Goal: Use online tool/utility: Utilize a website feature to perform a specific function

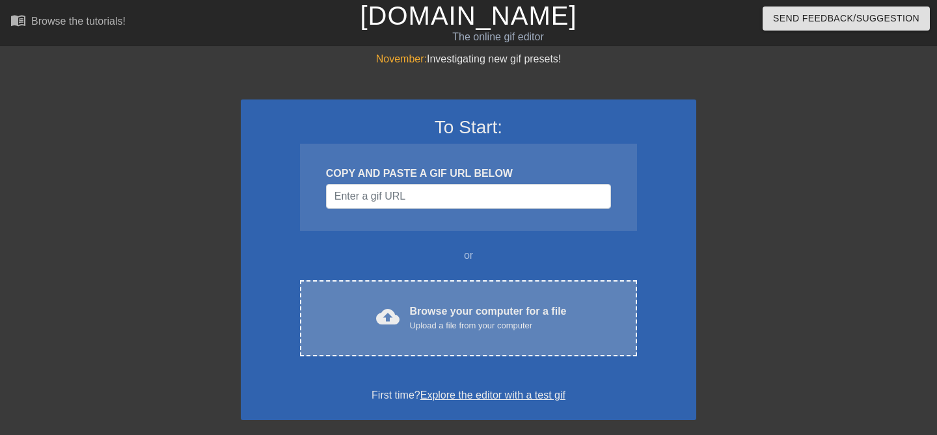
click at [427, 327] on div "Upload a file from your computer" at bounding box center [488, 325] width 157 height 13
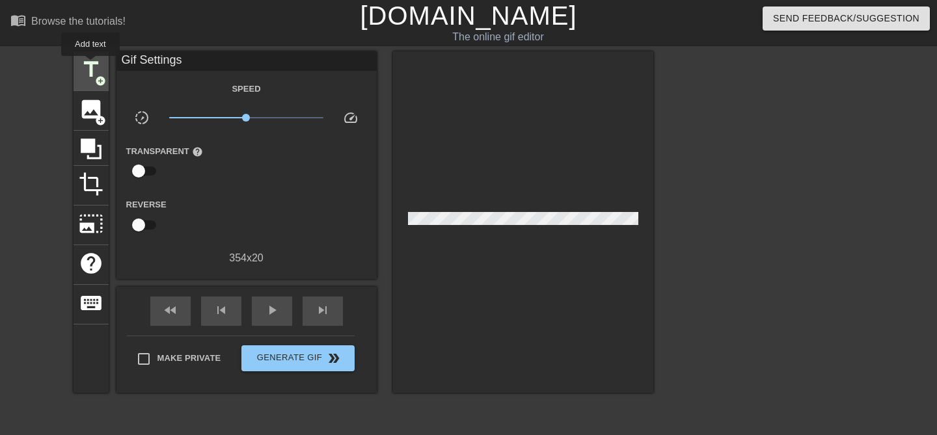
click at [91, 65] on span "title" at bounding box center [91, 69] width 25 height 25
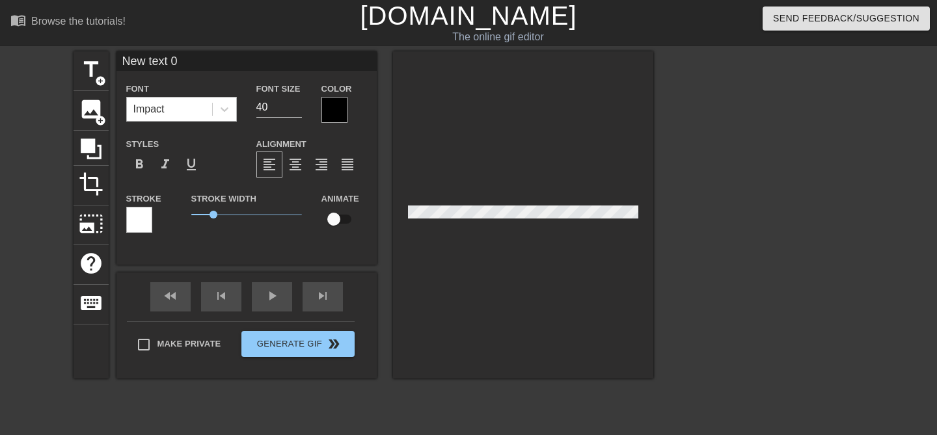
click at [180, 106] on div "Impact" at bounding box center [169, 109] width 85 height 23
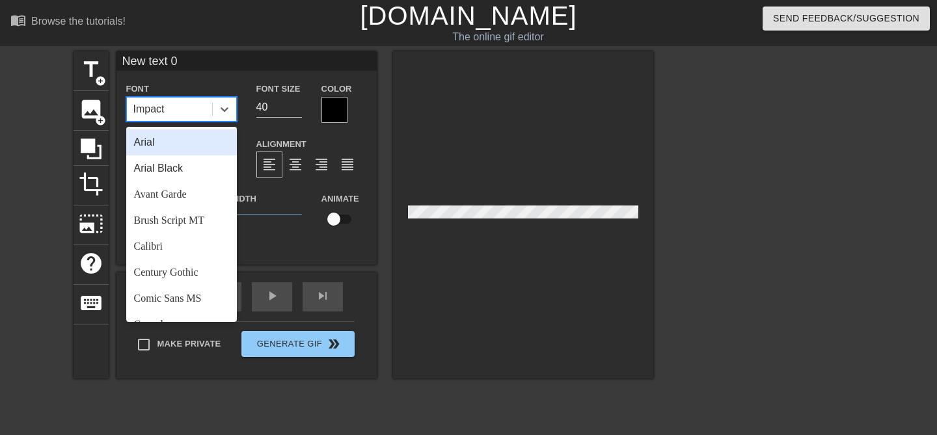
click at [180, 106] on div "Impact" at bounding box center [169, 109] width 85 height 23
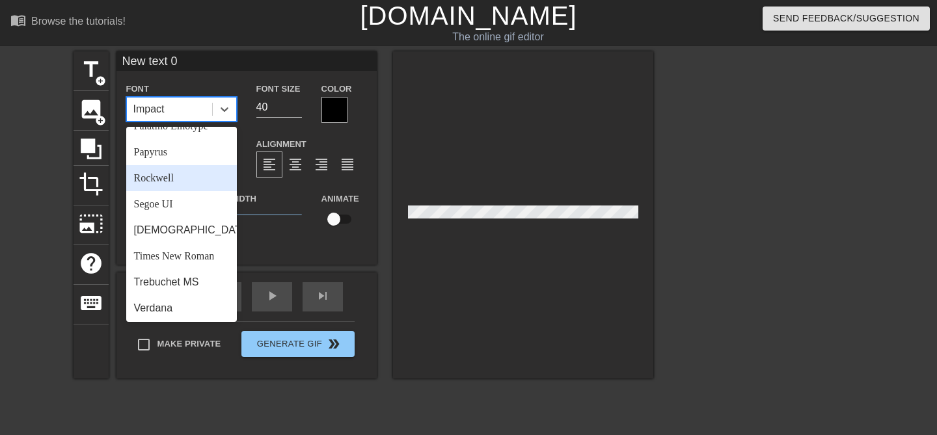
scroll to position [450, 0]
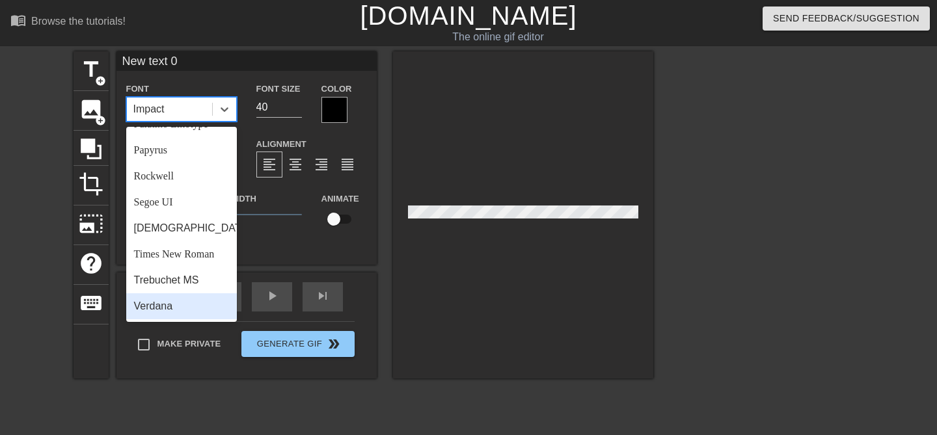
click at [168, 303] on div "Verdana" at bounding box center [181, 306] width 111 height 26
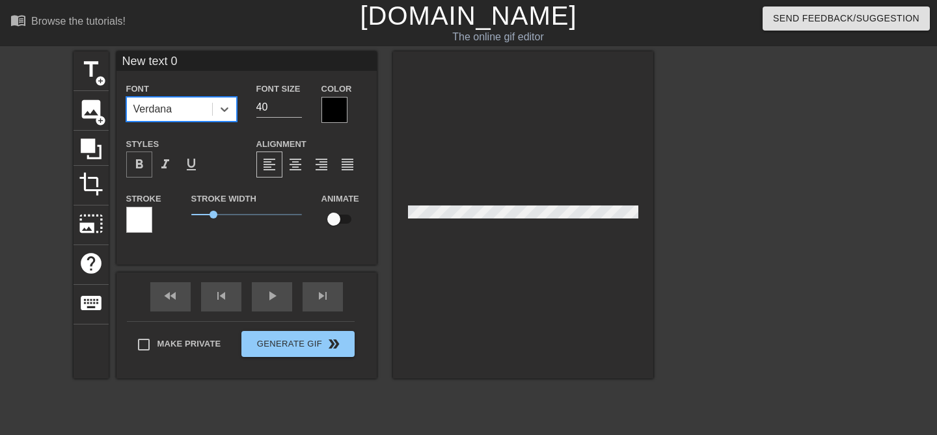
click at [131, 160] on span "format_bold" at bounding box center [139, 165] width 16 height 16
click at [297, 108] on input "39" at bounding box center [279, 107] width 46 height 21
click at [297, 108] on input "38" at bounding box center [279, 107] width 46 height 21
click at [297, 108] on input "37" at bounding box center [279, 107] width 46 height 21
click at [297, 108] on input "36" at bounding box center [279, 107] width 46 height 21
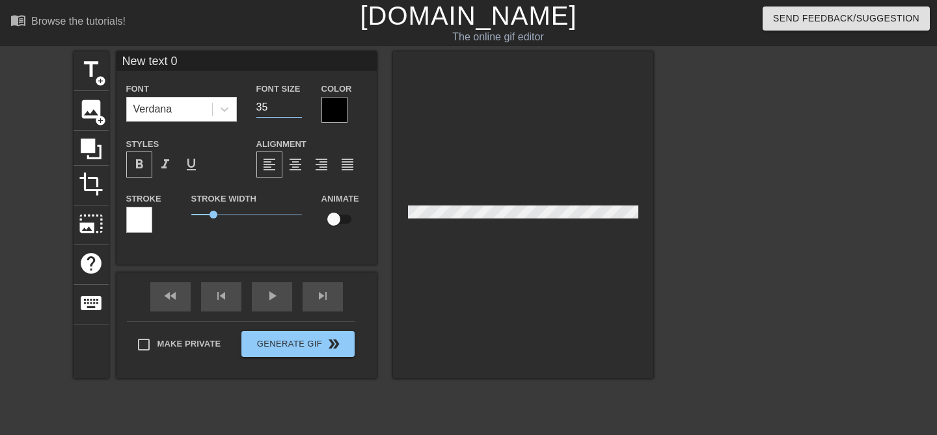
click at [297, 108] on input "35" at bounding box center [279, 107] width 46 height 21
click at [297, 108] on input "34" at bounding box center [279, 107] width 46 height 21
click at [297, 108] on input "33" at bounding box center [279, 107] width 46 height 21
click at [297, 108] on input "32" at bounding box center [279, 107] width 46 height 21
click at [297, 108] on input "31" at bounding box center [279, 107] width 46 height 21
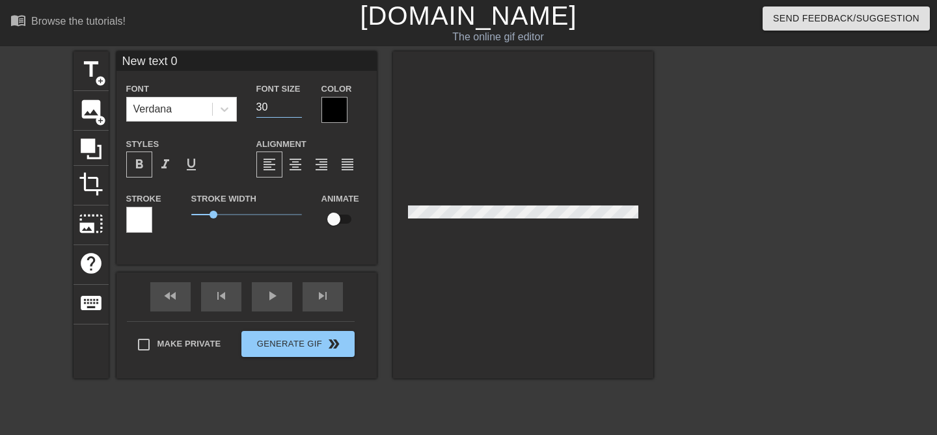
click at [297, 108] on input "30" at bounding box center [279, 107] width 46 height 21
click at [297, 108] on input "29" at bounding box center [279, 107] width 46 height 21
click at [297, 108] on input "28" at bounding box center [279, 107] width 46 height 21
click at [297, 108] on input "27" at bounding box center [279, 107] width 46 height 21
click at [297, 108] on input "26" at bounding box center [279, 107] width 46 height 21
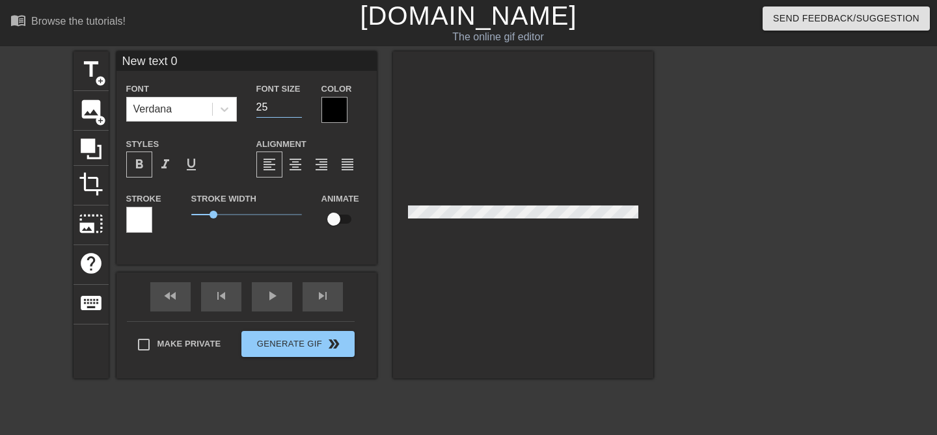
click at [297, 108] on input "25" at bounding box center [279, 107] width 46 height 21
click at [297, 108] on input "24" at bounding box center [279, 107] width 46 height 21
click at [297, 108] on input "23" at bounding box center [279, 107] width 46 height 21
click at [297, 108] on input "22" at bounding box center [279, 107] width 46 height 21
click at [297, 108] on input "21" at bounding box center [279, 107] width 46 height 21
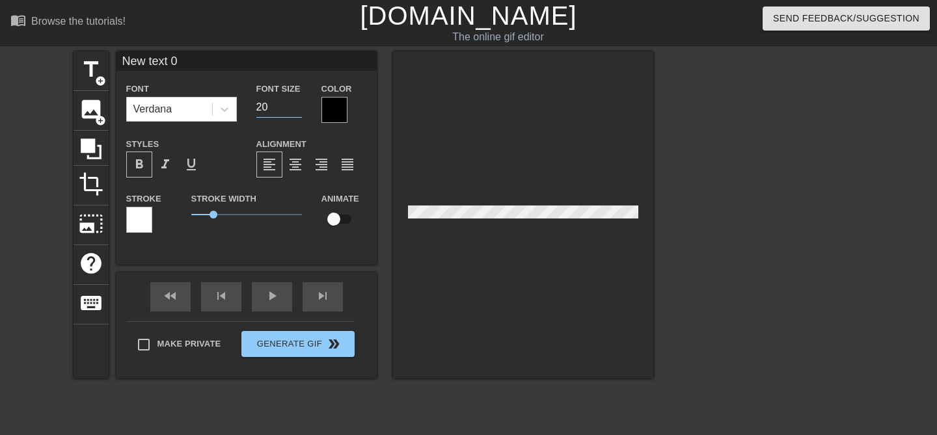
click at [297, 108] on input "20" at bounding box center [279, 107] width 46 height 21
click at [297, 108] on input "19" at bounding box center [279, 107] width 46 height 21
click at [297, 108] on input "18" at bounding box center [279, 107] width 46 height 21
click at [297, 108] on input "17" at bounding box center [279, 107] width 46 height 21
click at [297, 108] on input "16" at bounding box center [279, 107] width 46 height 21
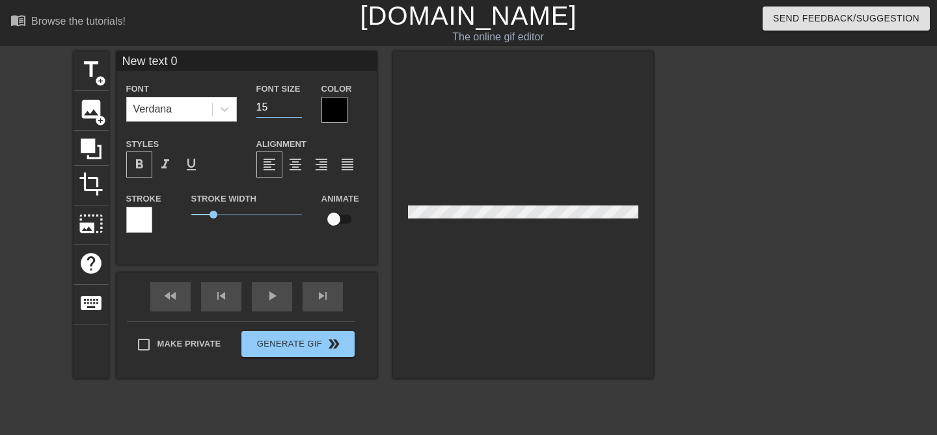
type input "15"
click at [297, 108] on input "15" at bounding box center [279, 107] width 46 height 21
click at [338, 106] on div at bounding box center [334, 110] width 26 height 26
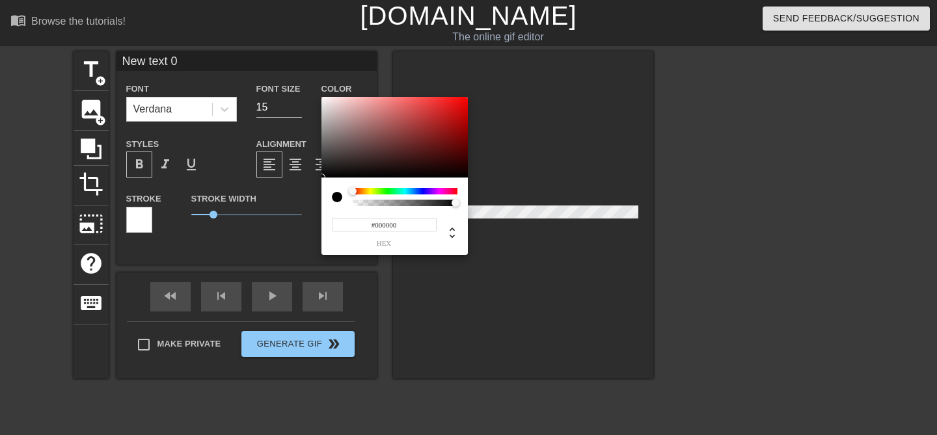
paste input "FF54D9"
type input "#FF54D9"
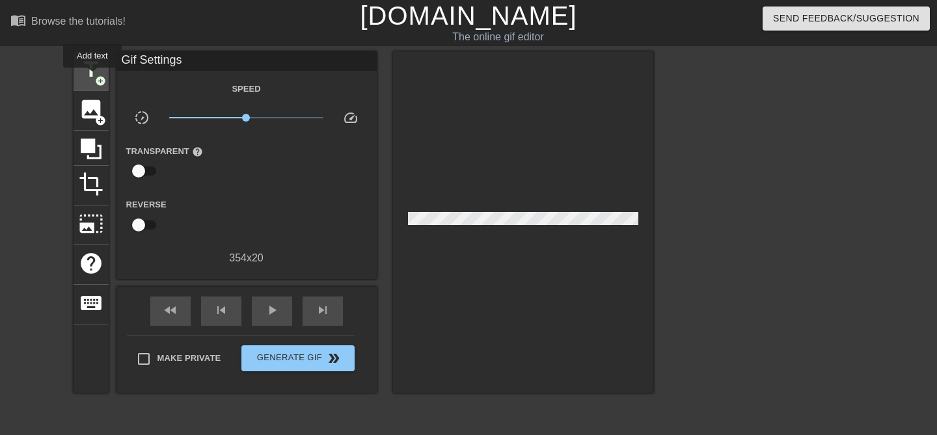
click at [93, 77] on span "title" at bounding box center [91, 69] width 25 height 25
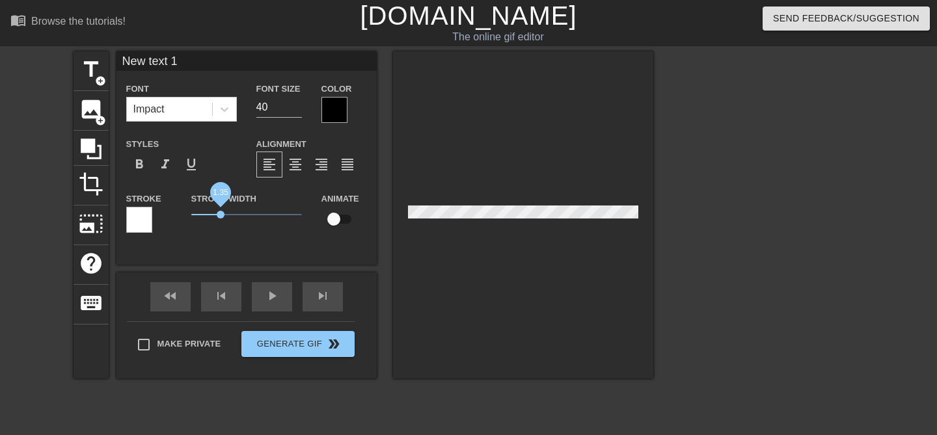
drag, startPoint x: 215, startPoint y: 215, endPoint x: 197, endPoint y: 215, distance: 17.6
click at [217, 215] on span "1.35" at bounding box center [221, 215] width 8 height 8
drag, startPoint x: 197, startPoint y: 215, endPoint x: 123, endPoint y: 187, distance: 79.1
click at [123, 187] on div "New text 1 Font Impact Font Size 40 Color Styles format_bold format_italic form…" at bounding box center [246, 147] width 260 height 193
click at [333, 106] on div at bounding box center [334, 110] width 26 height 26
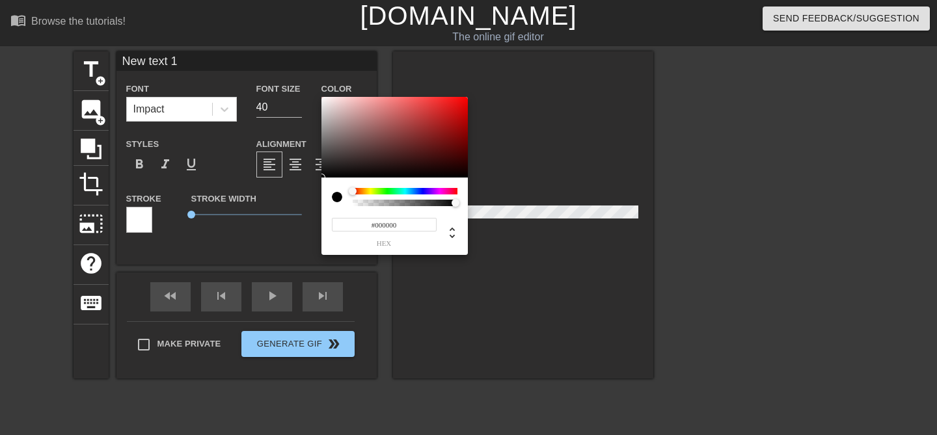
paste input "FF54D9"
type input "#FF54D9"
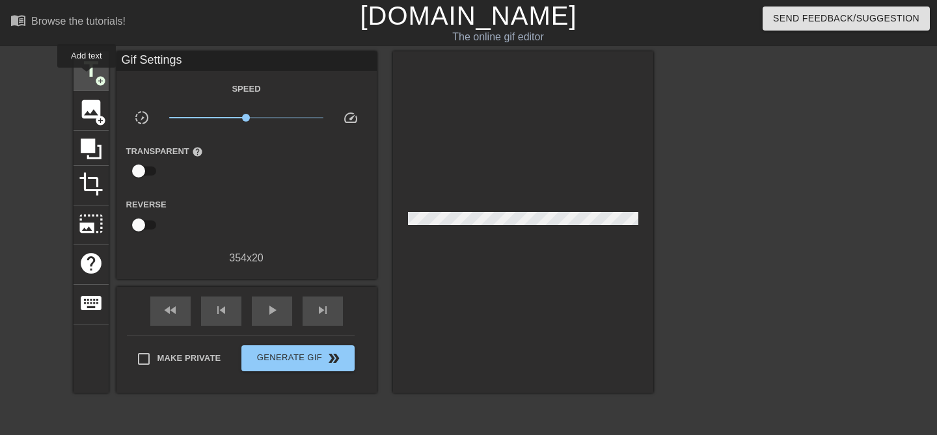
click at [87, 75] on span "title" at bounding box center [91, 69] width 25 height 25
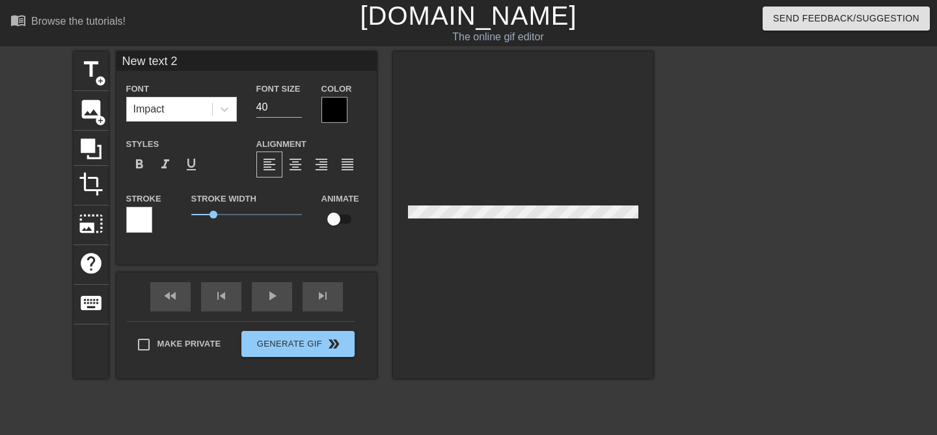
click at [329, 110] on div at bounding box center [334, 110] width 26 height 26
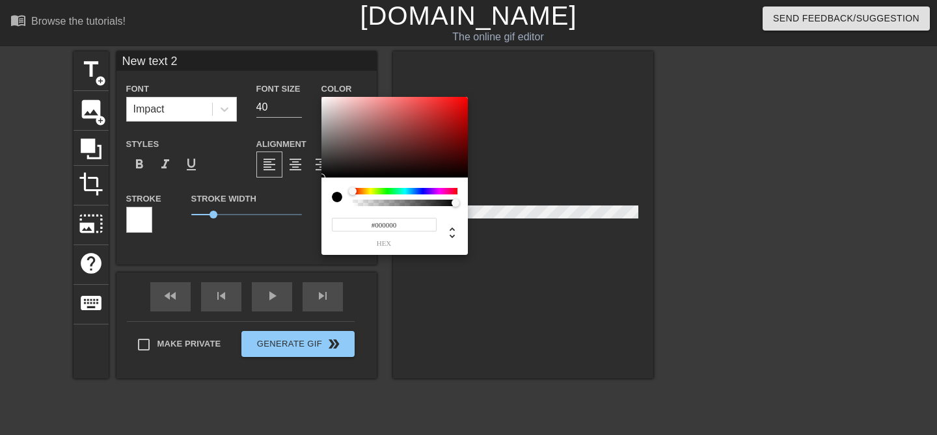
paste input "FF54D9"
type input "#FF54D9"
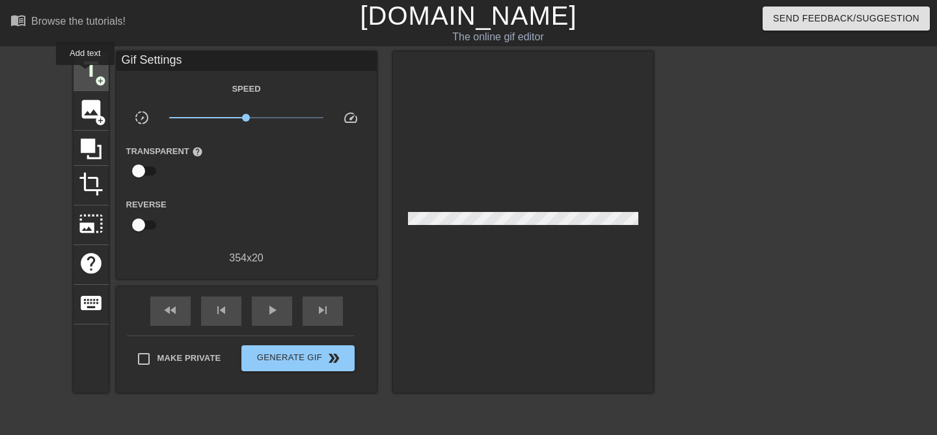
click at [85, 68] on span "title" at bounding box center [91, 69] width 25 height 25
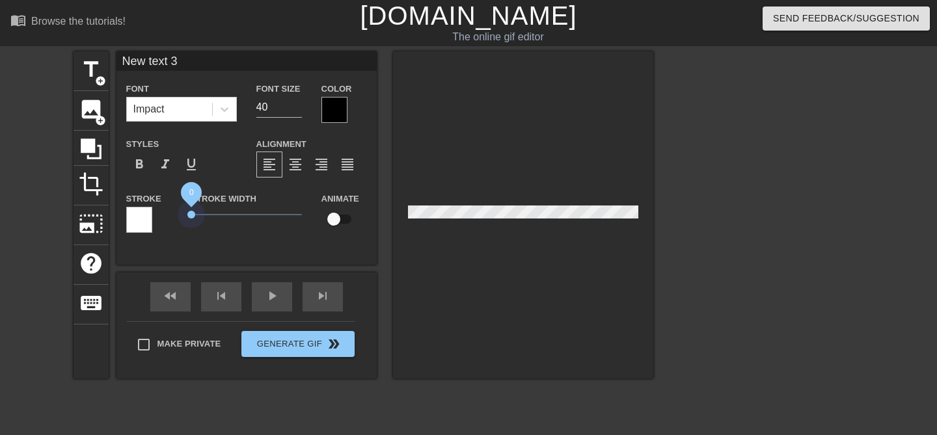
drag, startPoint x: 213, startPoint y: 215, endPoint x: 154, endPoint y: 215, distance: 58.6
click at [154, 215] on div "Stroke Stroke Width 0 Animate" at bounding box center [246, 218] width 260 height 54
click at [154, 111] on div "Impact" at bounding box center [148, 110] width 31 height 16
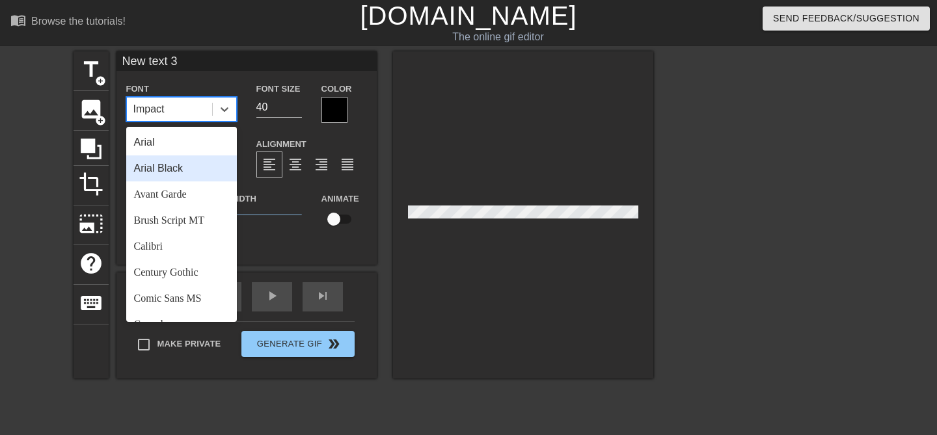
click at [163, 170] on div "Arial Black" at bounding box center [181, 169] width 111 height 26
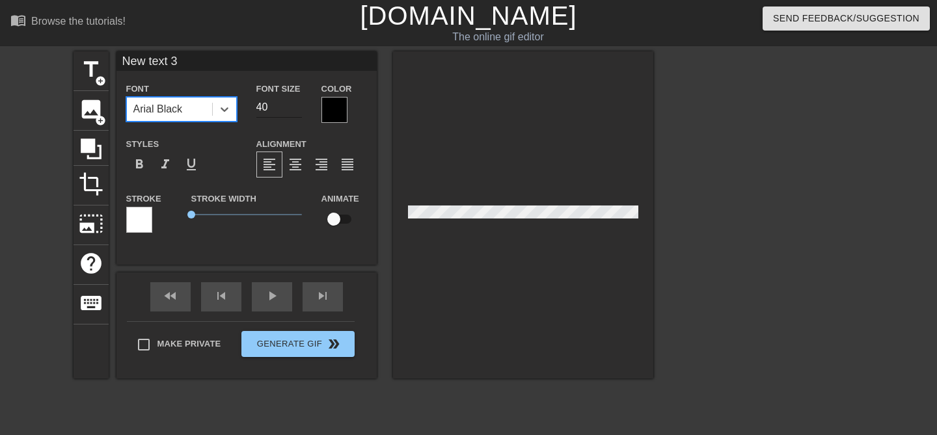
click at [262, 113] on input "40" at bounding box center [279, 107] width 46 height 21
type input "20"
click at [221, 148] on div "Styles format_bold format_italic format_underline" at bounding box center [181, 157] width 130 height 42
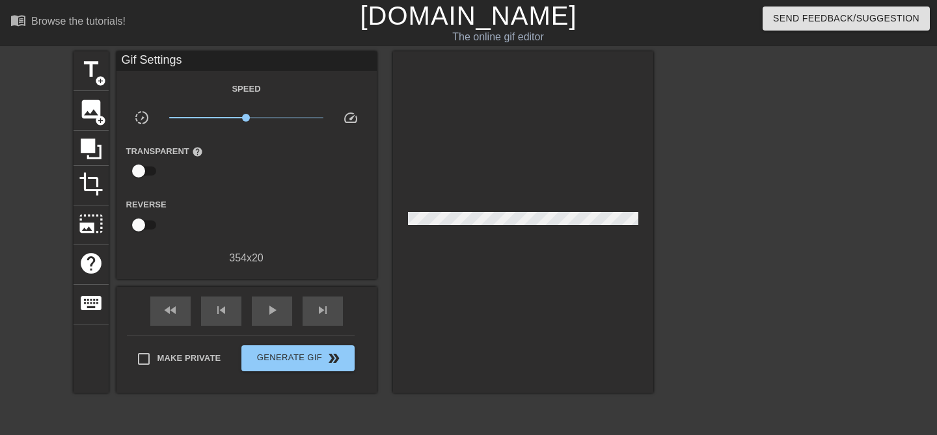
click at [517, 219] on div at bounding box center [523, 222] width 260 height 342
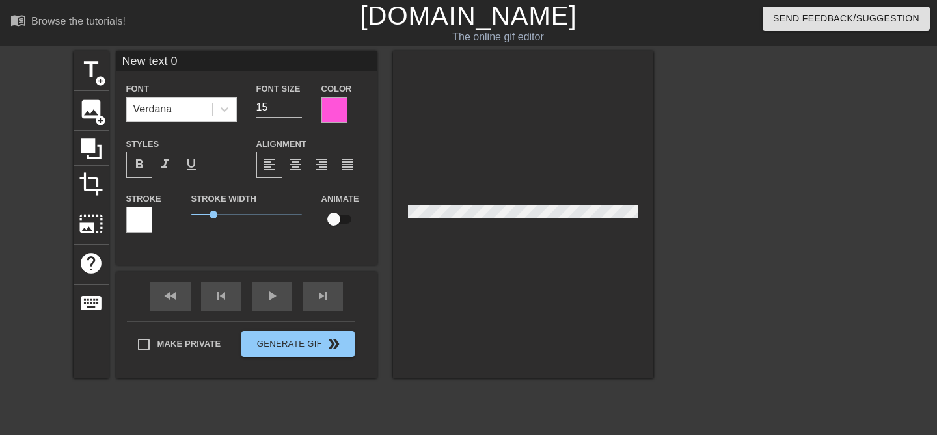
click at [517, 219] on div at bounding box center [523, 214] width 260 height 327
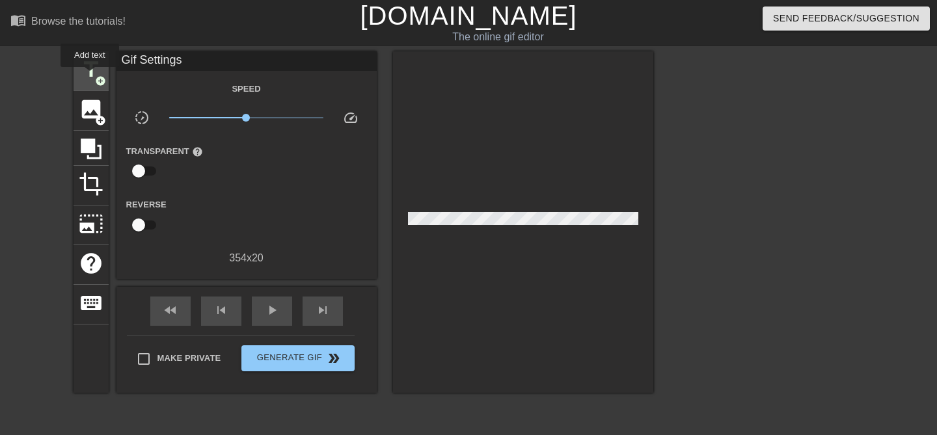
click at [95, 78] on span "add_circle" at bounding box center [100, 80] width 11 height 11
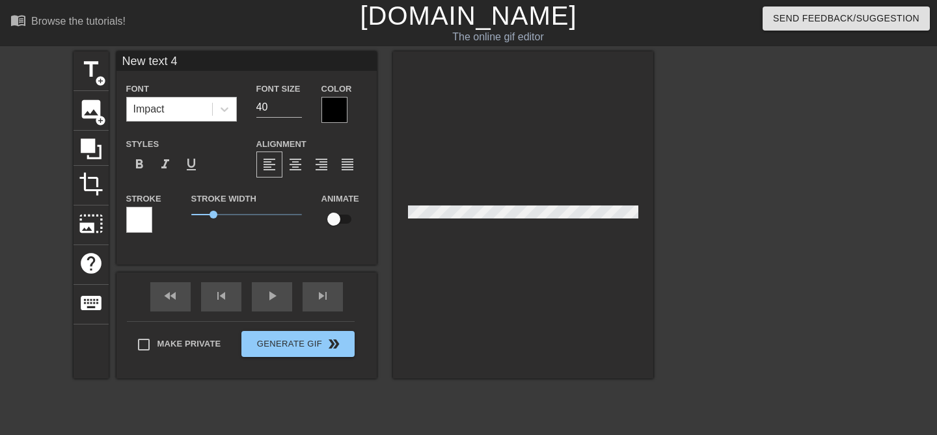
click at [165, 113] on div "Impact" at bounding box center [169, 109] width 85 height 23
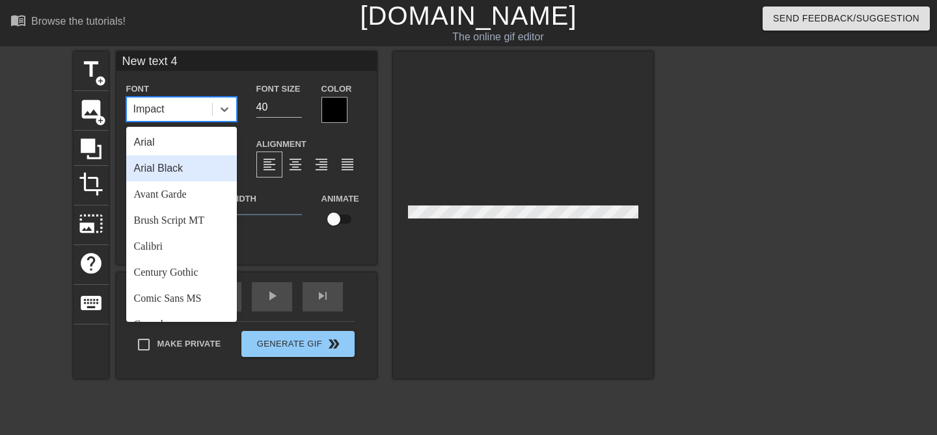
click at [180, 161] on div "Arial Black" at bounding box center [181, 169] width 111 height 26
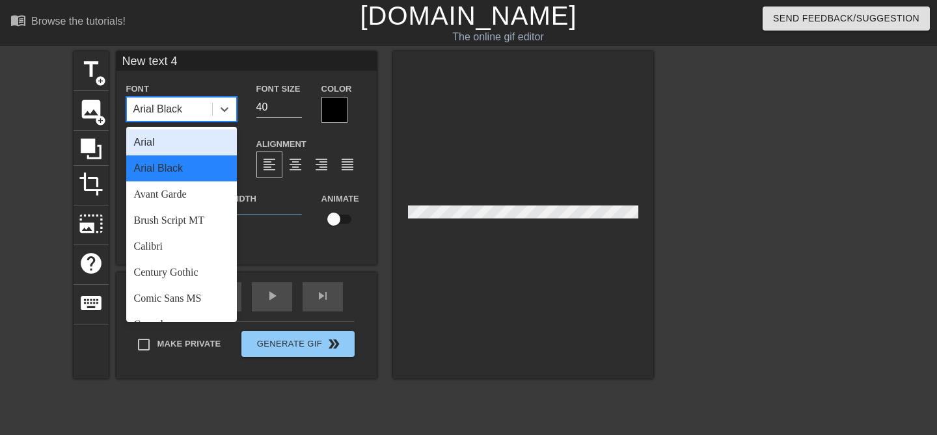
click at [152, 109] on div "Arial Black" at bounding box center [157, 110] width 49 height 16
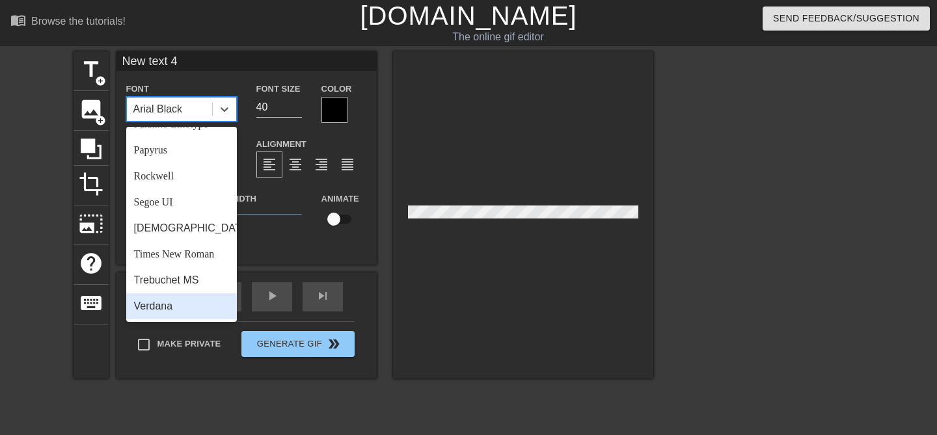
click at [165, 303] on div "Verdana" at bounding box center [181, 306] width 111 height 26
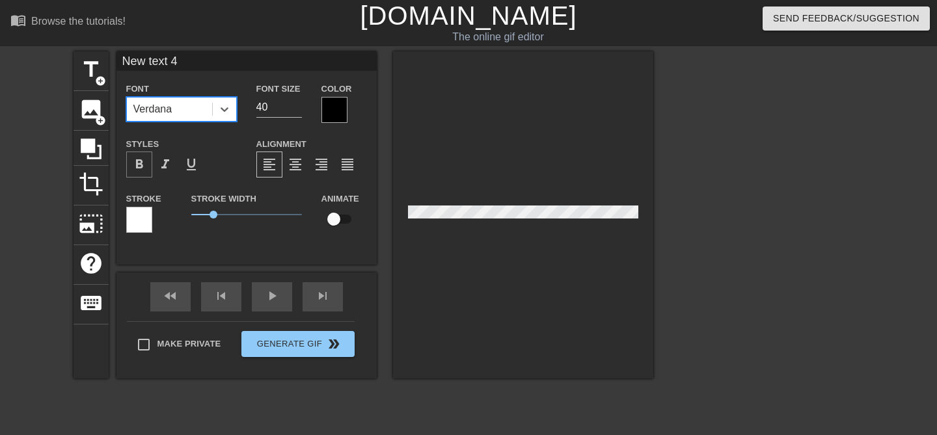
click at [139, 161] on span "format_bold" at bounding box center [139, 165] width 16 height 16
click at [264, 111] on input "40" at bounding box center [279, 107] width 46 height 21
click at [351, 170] on span "format_align_justify" at bounding box center [348, 165] width 16 height 16
click at [270, 103] on input "20" at bounding box center [279, 107] width 46 height 21
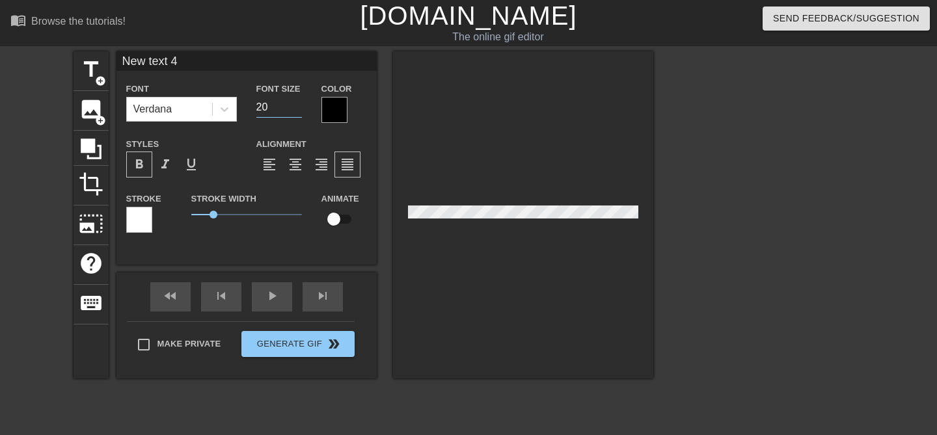
type input "2"
type input "18"
click at [335, 111] on div at bounding box center [334, 110] width 26 height 26
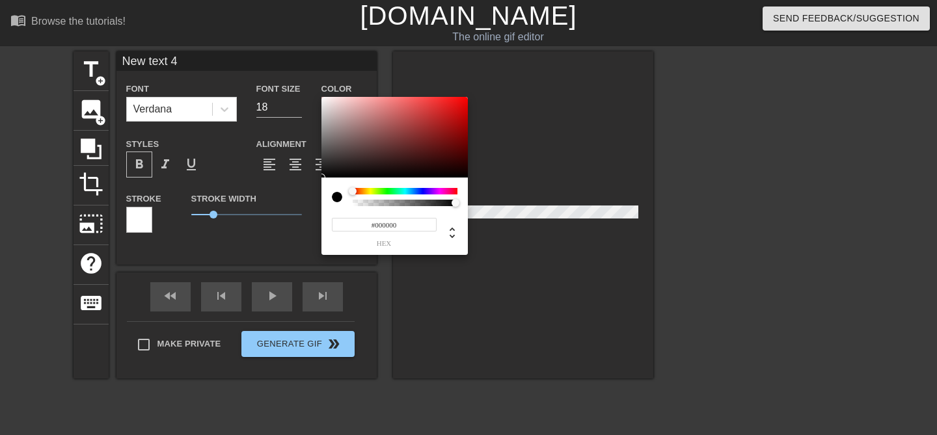
paste input "FF54D9"
type input "#FF54D9"
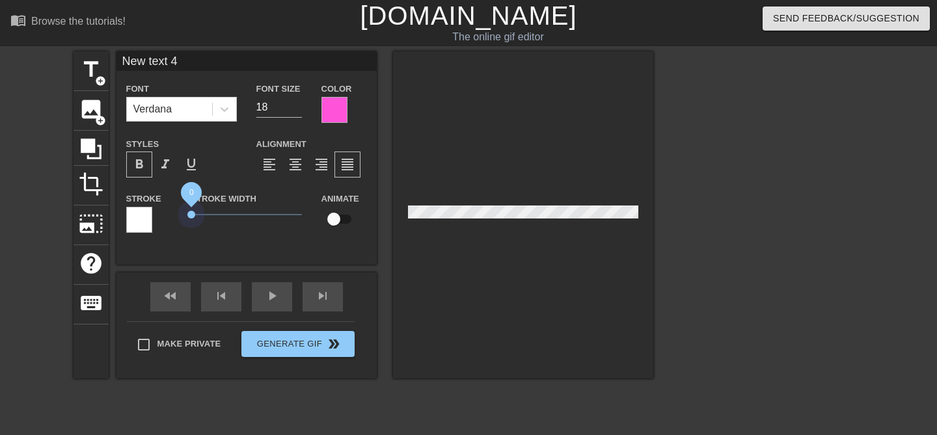
drag, startPoint x: 214, startPoint y: 212, endPoint x: 149, endPoint y: 211, distance: 65.1
click at [149, 211] on div "Stroke Stroke Width 0 Animate" at bounding box center [246, 218] width 260 height 54
type input "s"
type textarea "s"
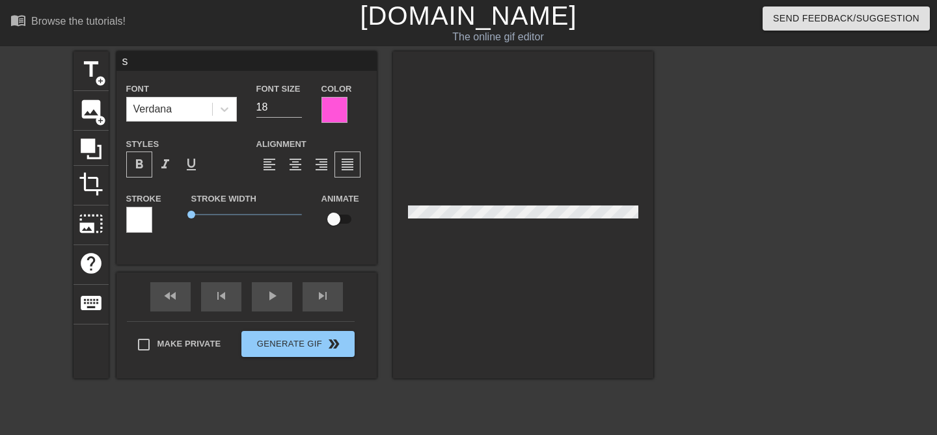
type input "sa"
type textarea "sa"
type input "[PERSON_NAME]"
type textarea "[PERSON_NAME]"
type input "[PERSON_NAME]"
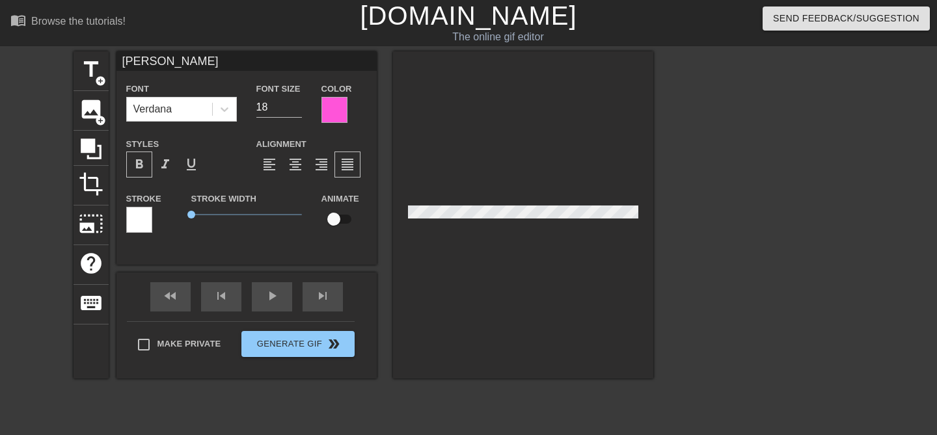
type textarea "[PERSON_NAME]"
type input "[PERSON_NAME]"
type textarea "[PERSON_NAME]"
type input "[PERSON_NAME]"
type textarea "[PERSON_NAME]"
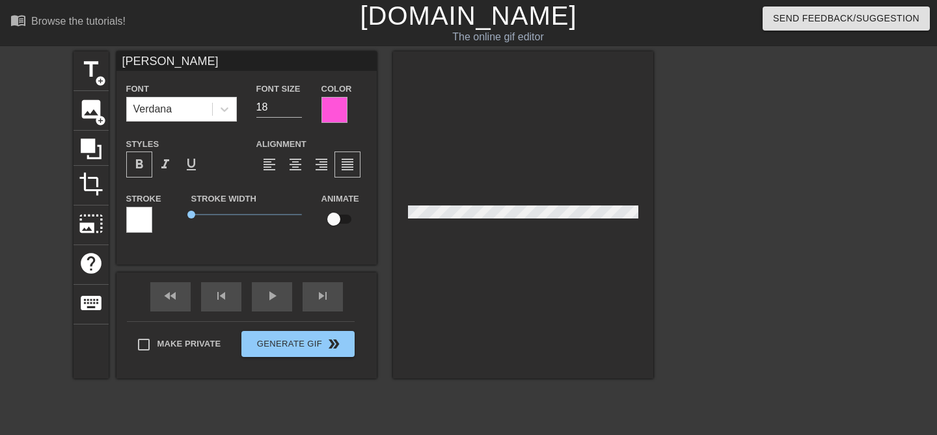
type input "[PERSON_NAME]"
type textarea "[PERSON_NAME]"
type input "[PERSON_NAME]"
type textarea "[PERSON_NAME]"
type input "[PERSON_NAME]"
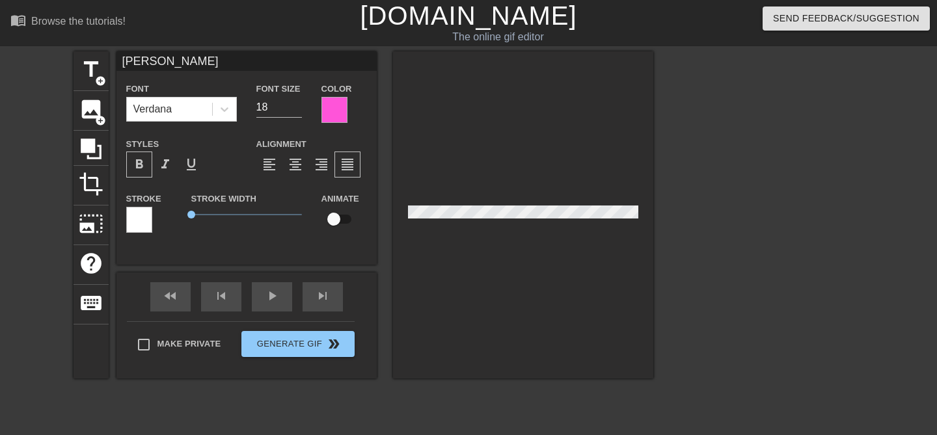
type textarea "[PERSON_NAME]"
type input "[PERSON_NAME]"
type textarea "[PERSON_NAME]"
type input "[PERSON_NAME]"
type textarea "[PERSON_NAME]"
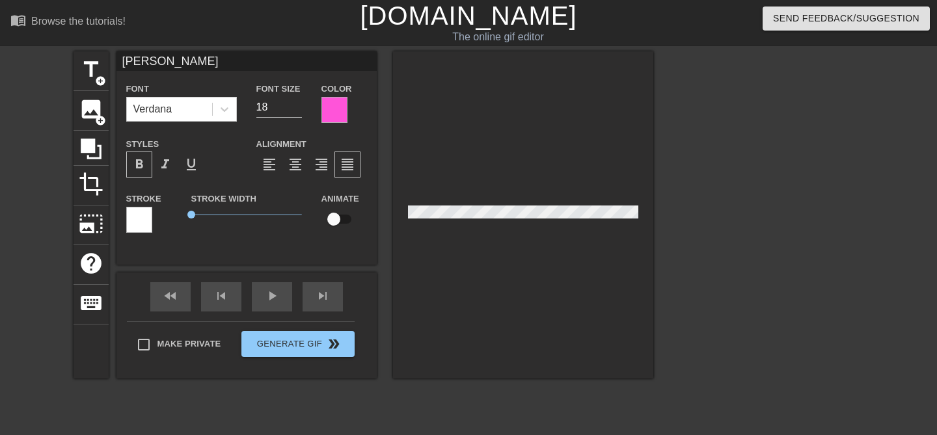
type input "[PERSON_NAME]"
type textarea "[PERSON_NAME]"
type input "[PERSON_NAME]"
type textarea "[PERSON_NAME]"
type input "[PERSON_NAME]"
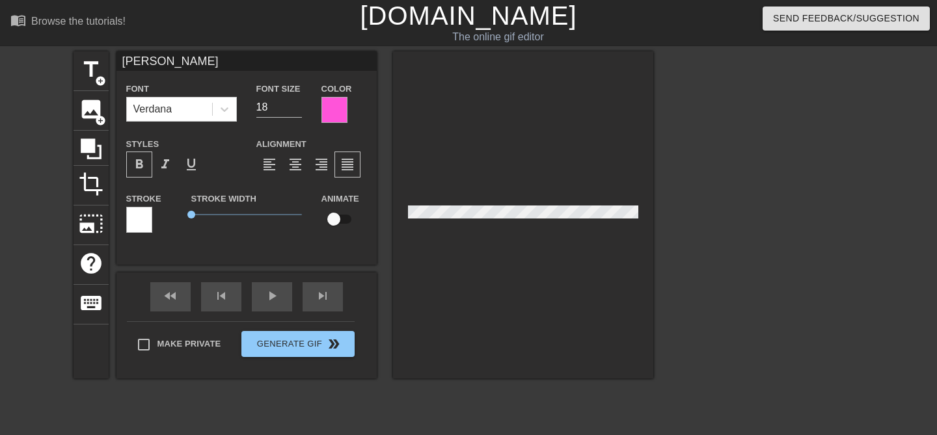
type textarea "[PERSON_NAME]"
type input "[PERSON_NAME]"
type textarea "[PERSON_NAME]"
type input "[PERSON_NAME] x"
type textarea "[PERSON_NAME] x"
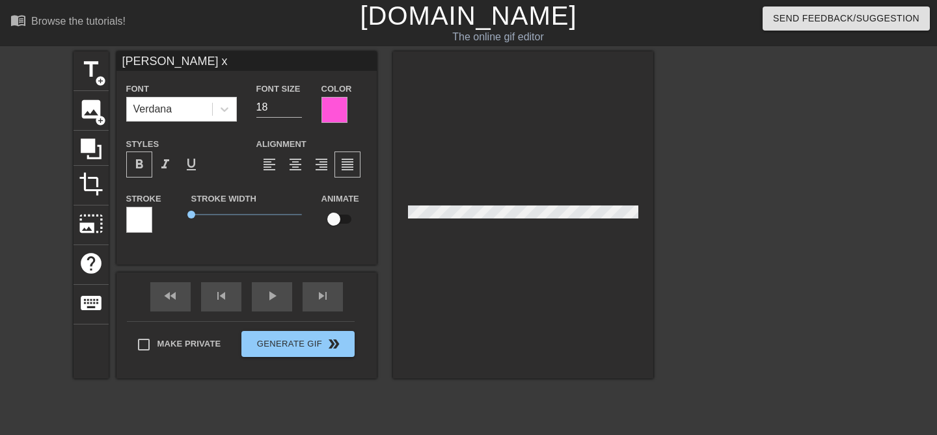
type input "[PERSON_NAME] x"
type textarea "[PERSON_NAME] x"
type input "[PERSON_NAME] x r"
type textarea "[PERSON_NAME] x r"
type input "[PERSON_NAME] x re"
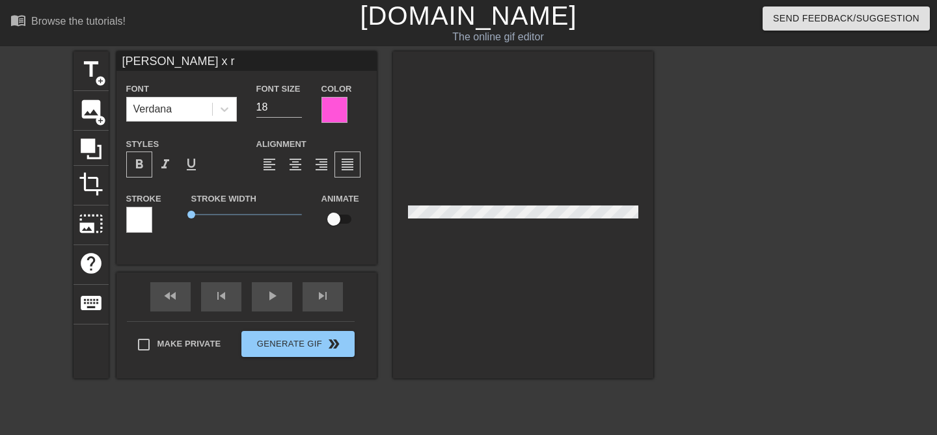
type textarea "[PERSON_NAME] x re"
type input "[PERSON_NAME] x [PERSON_NAME]"
type textarea "[PERSON_NAME] x [PERSON_NAME]"
type input "[PERSON_NAME] x read"
type textarea "[PERSON_NAME] x read"
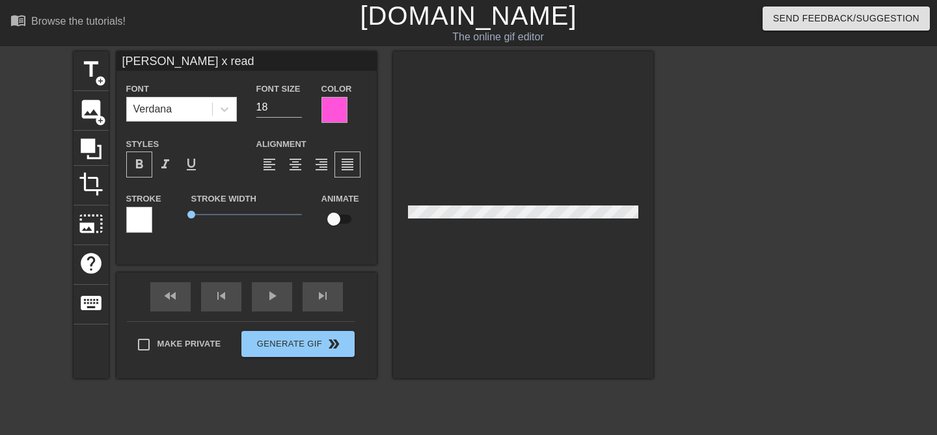
type input "[PERSON_NAME] x [PERSON_NAME]"
type textarea "[PERSON_NAME] x [PERSON_NAME]"
type input "[PERSON_NAME] x reader"
type textarea "[PERSON_NAME] x reader"
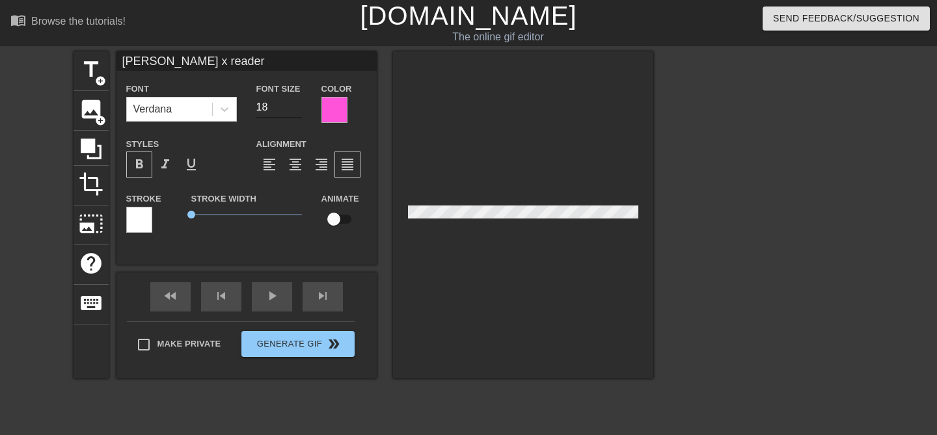
click at [268, 109] on input "18" at bounding box center [279, 107] width 46 height 21
click at [295, 109] on input "17" at bounding box center [279, 107] width 46 height 21
type input "16"
click at [295, 109] on input "16" at bounding box center [279, 107] width 46 height 21
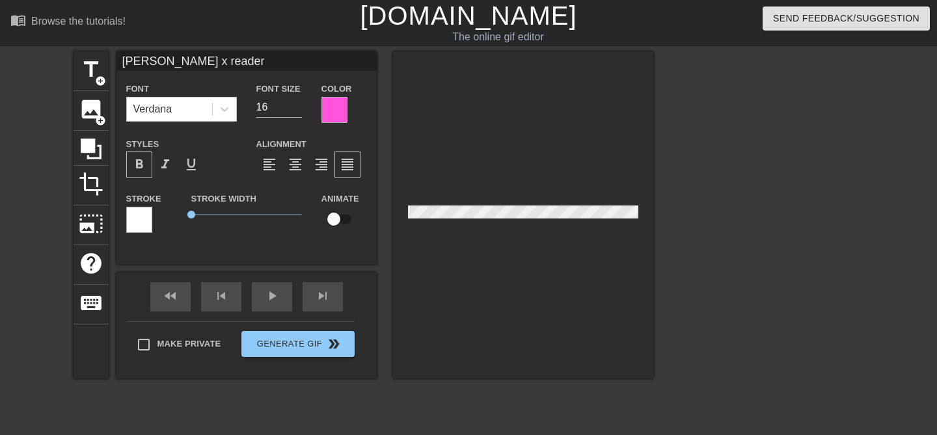
click at [472, 238] on div at bounding box center [523, 214] width 260 height 327
click at [466, 246] on div at bounding box center [523, 214] width 260 height 327
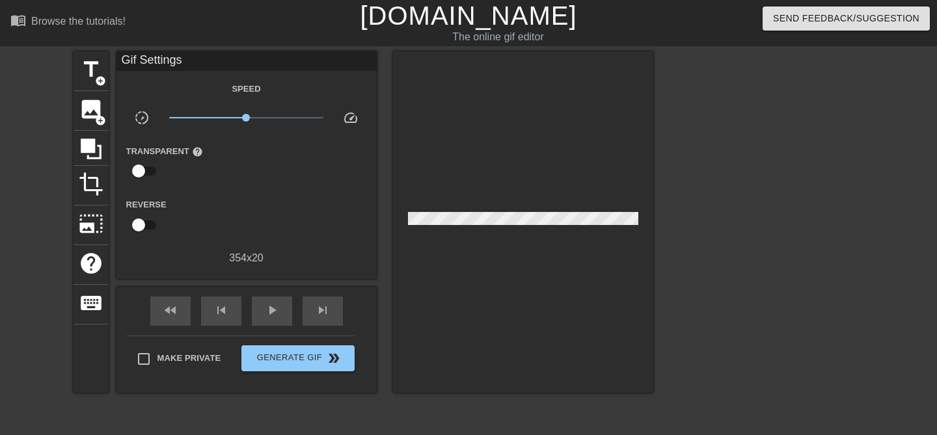
click at [459, 220] on div at bounding box center [523, 222] width 260 height 342
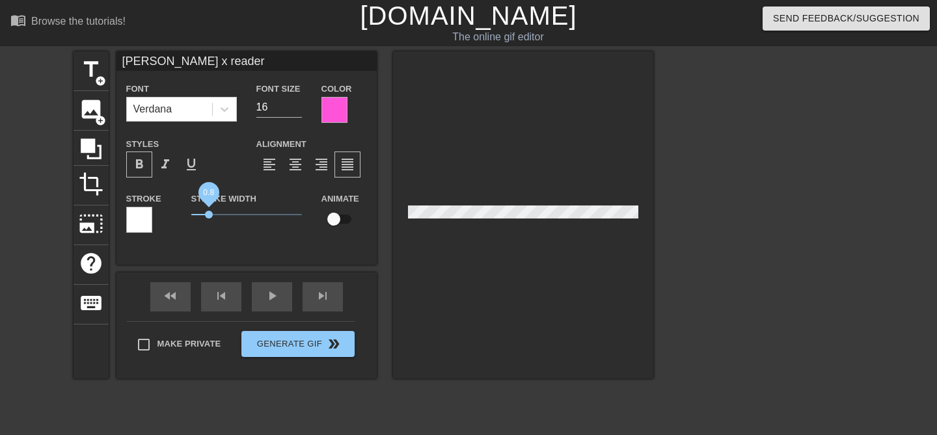
drag, startPoint x: 191, startPoint y: 214, endPoint x: 209, endPoint y: 213, distance: 17.6
click at [209, 213] on span "0.8" at bounding box center [209, 215] width 8 height 8
click at [137, 228] on div at bounding box center [139, 220] width 26 height 26
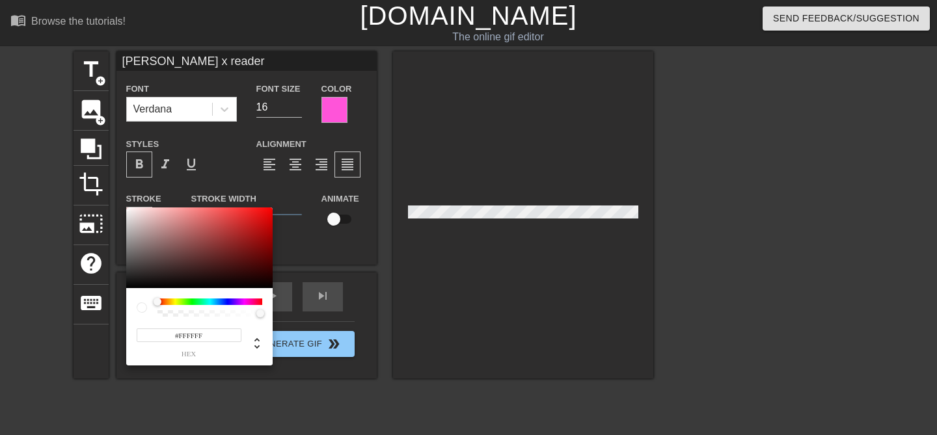
paste input "54D9"
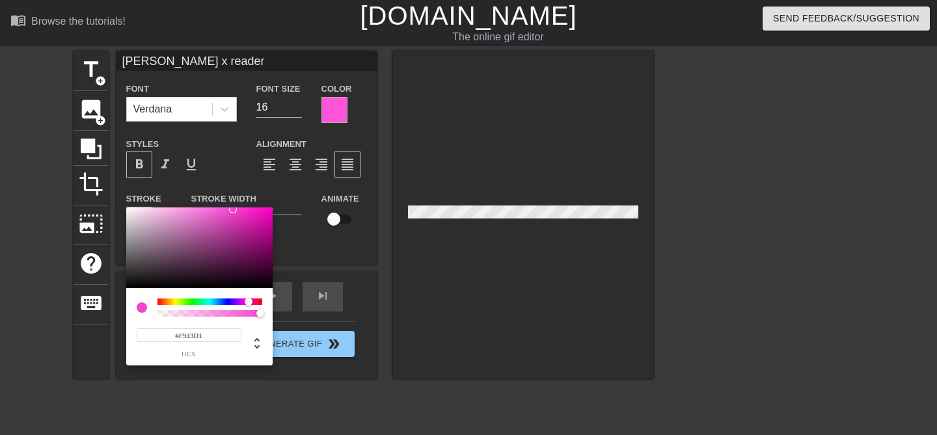
type input "#FF00C7"
drag, startPoint x: 224, startPoint y: 210, endPoint x: 403, endPoint y: 185, distance: 181.3
click at [403, 185] on div "#FF00C7 hex" at bounding box center [468, 217] width 937 height 435
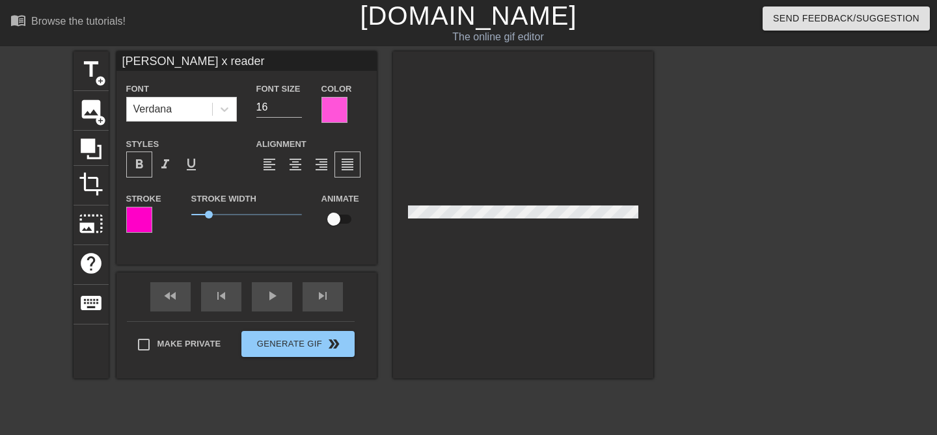
drag, startPoint x: 347, startPoint y: 251, endPoint x: 420, endPoint y: 226, distance: 77.8
click at [464, 218] on div at bounding box center [523, 214] width 260 height 327
drag, startPoint x: 208, startPoint y: 209, endPoint x: 152, endPoint y: 210, distance: 56.6
click at [151, 210] on div "Stroke Stroke Width 0 Animate" at bounding box center [246, 218] width 260 height 54
click at [336, 115] on div at bounding box center [334, 110] width 26 height 26
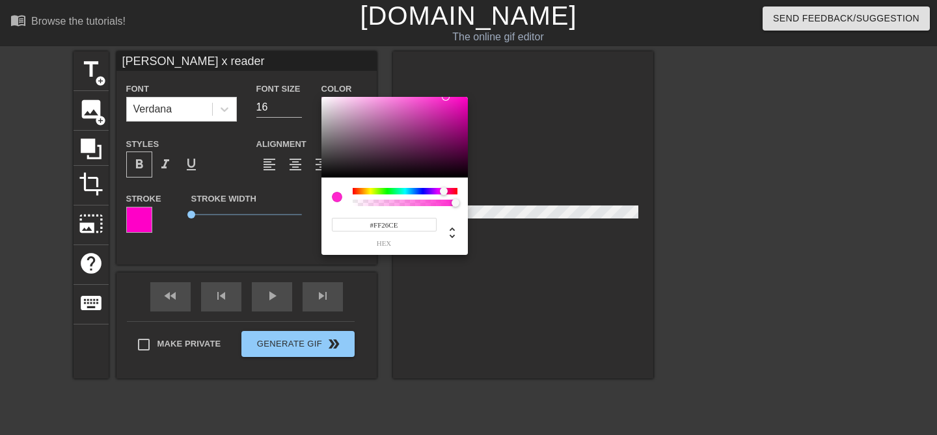
drag, startPoint x: 421, startPoint y: 98, endPoint x: 446, endPoint y: 85, distance: 27.6
click at [446, 85] on div "#FF26CE hex" at bounding box center [468, 217] width 937 height 435
type input "#FF1BCD"
drag, startPoint x: 444, startPoint y: 97, endPoint x: 452, endPoint y: 81, distance: 17.5
click at [452, 81] on div "#FF1BCD hex" at bounding box center [468, 217] width 937 height 435
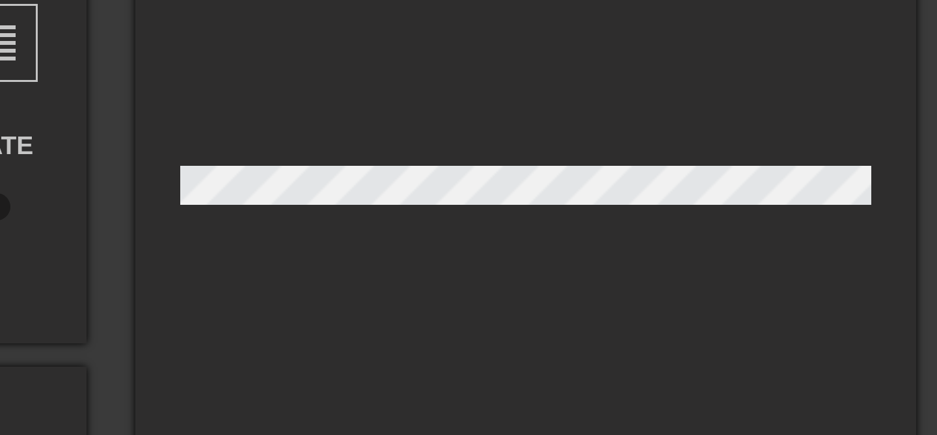
click at [529, 218] on div at bounding box center [523, 214] width 260 height 327
click at [529, 247] on div at bounding box center [523, 214] width 260 height 327
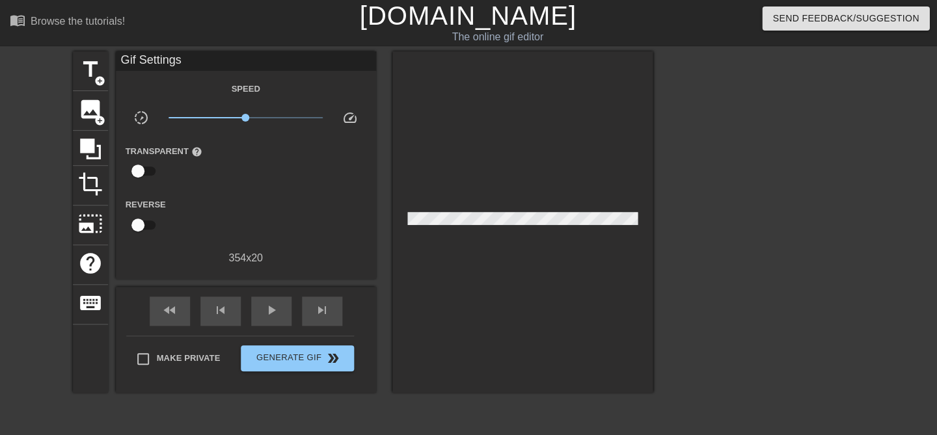
scroll to position [0, 0]
click at [323, 359] on span "Generate Gif double_arrow" at bounding box center [298, 359] width 102 height 16
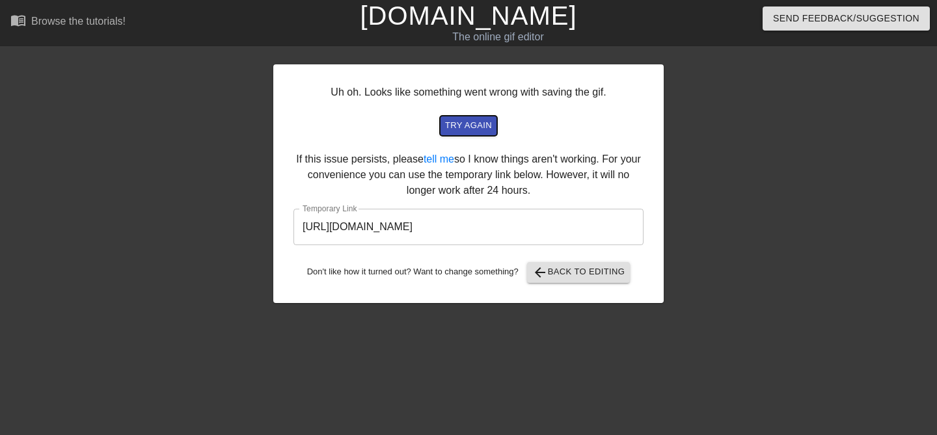
click at [457, 126] on span "try again" at bounding box center [468, 125] width 47 height 15
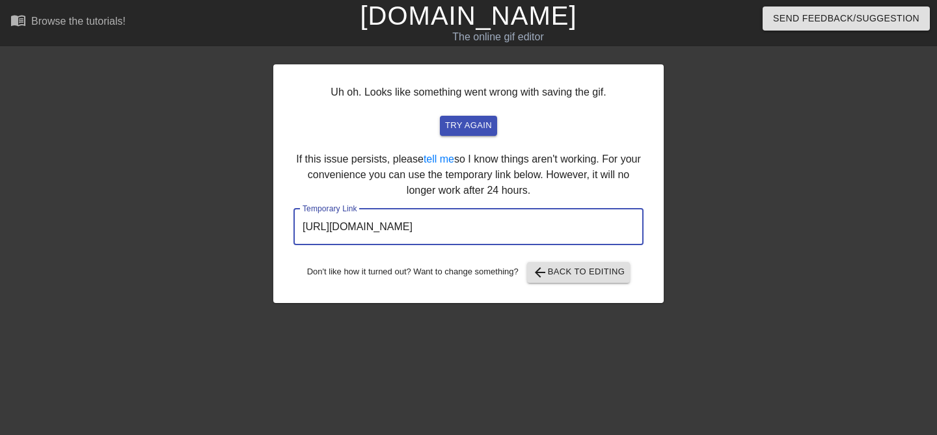
click at [419, 227] on input "[URL][DOMAIN_NAME]" at bounding box center [468, 227] width 350 height 36
